Goal: Information Seeking & Learning: Check status

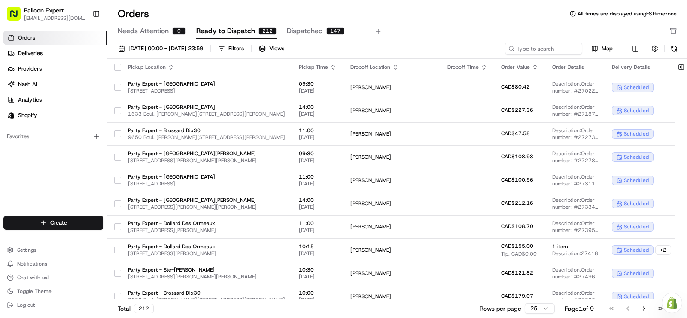
click at [248, 48] on button "Filters" at bounding box center [231, 49] width 34 height 12
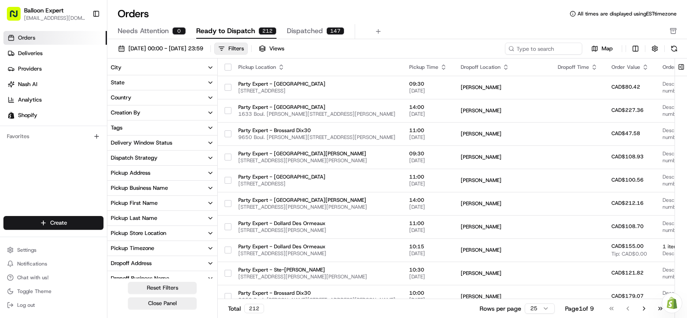
click at [209, 232] on icon "button" at bounding box center [210, 232] width 7 height 7
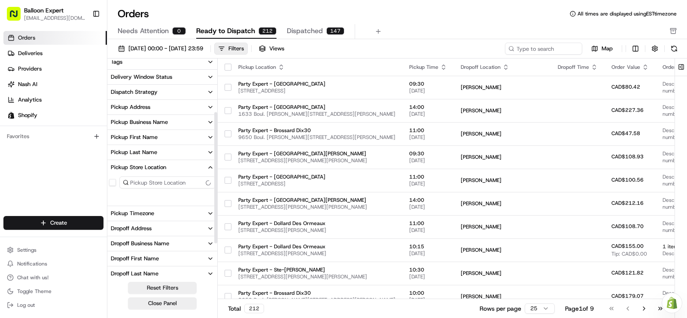
scroll to position [86, 0]
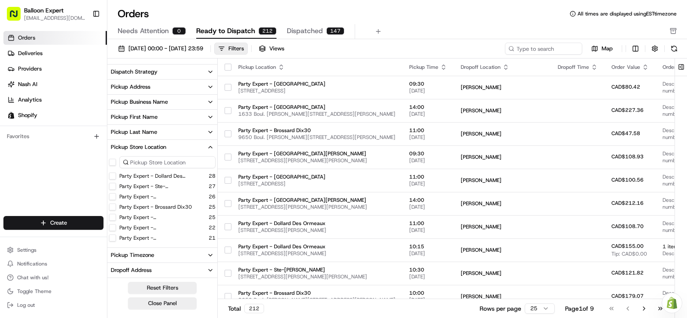
click at [113, 227] on button "Party Expert - [GEOGRAPHIC_DATA]" at bounding box center [112, 227] width 7 height 7
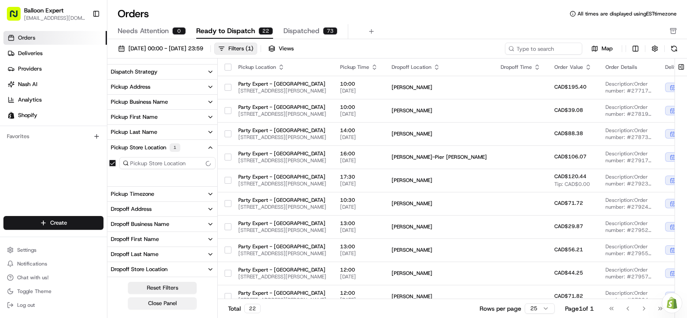
click at [159, 301] on button "Close Panel" at bounding box center [162, 303] width 69 height 12
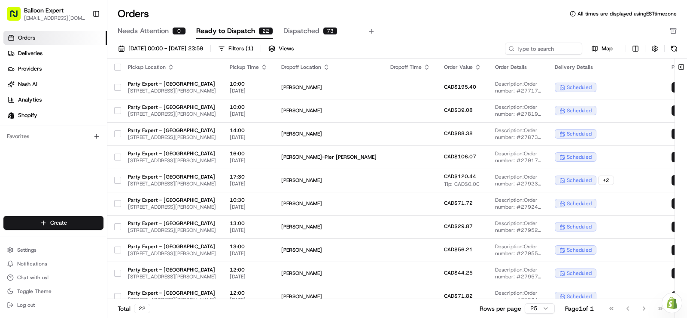
click at [35, 182] on div "Orders Deliveries Providers [PERSON_NAME] Analytics Shopify Favorites" at bounding box center [53, 123] width 107 height 193
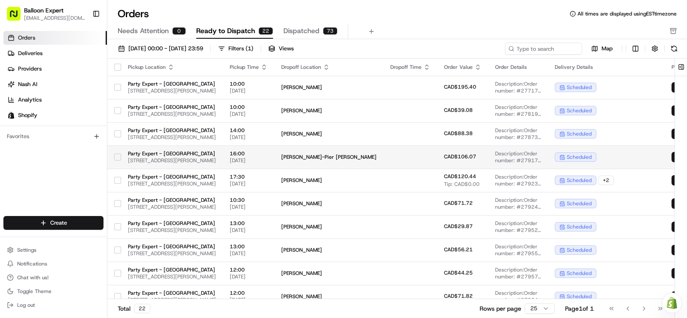
click at [376, 155] on span "[PERSON_NAME]-Pier [PERSON_NAME]" at bounding box center [328, 156] width 95 height 7
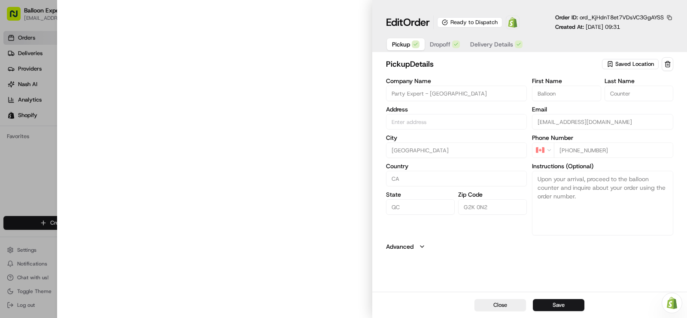
type input "[STREET_ADDRESS][PERSON_NAME]"
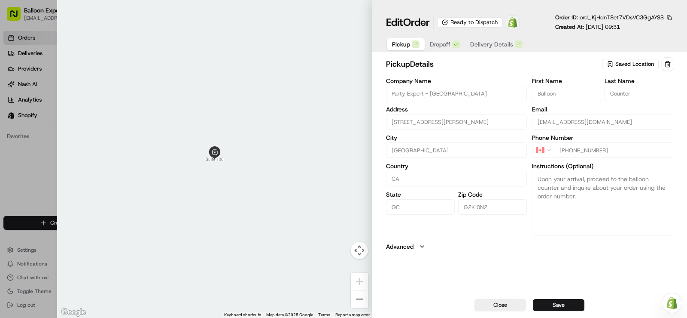
click at [518, 18] on img at bounding box center [513, 22] width 10 height 10
